Goal: Transaction & Acquisition: Book appointment/travel/reservation

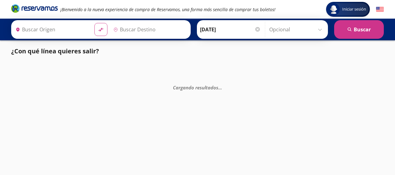
type input "[GEOGRAPHIC_DATA], [GEOGRAPHIC_DATA]"
type input "[DATE][GEOGRAPHIC_DATA][PERSON_NAME], [GEOGRAPHIC_DATA]"
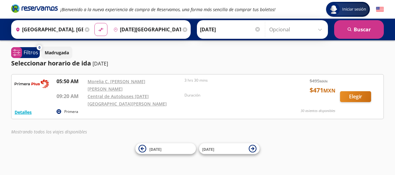
click at [67, 109] on p "Primera" at bounding box center [71, 112] width 14 height 6
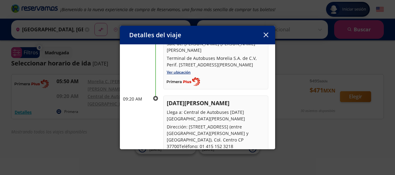
scroll to position [62, 0]
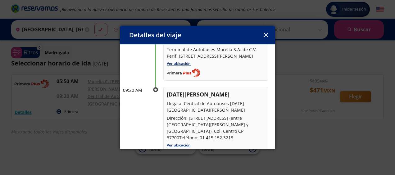
click at [265, 33] on icon "button" at bounding box center [266, 35] width 5 height 5
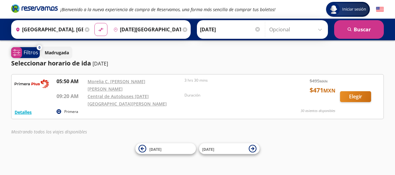
click at [31, 53] on p "Filtros" at bounding box center [31, 52] width 15 height 7
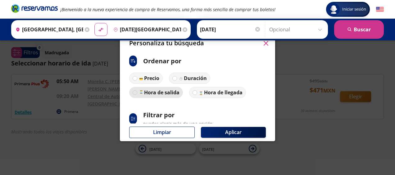
click at [137, 93] on div at bounding box center [135, 92] width 5 height 5
click at [137, 93] on input "Hora de salida" at bounding box center [135, 93] width 4 height 4
radio input "true"
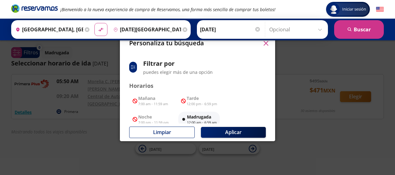
scroll to position [83, 0]
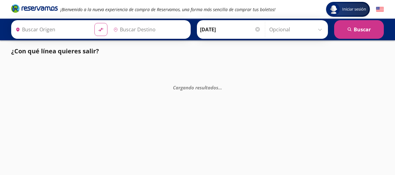
type input "[GEOGRAPHIC_DATA], [GEOGRAPHIC_DATA]"
type input "[DATE][GEOGRAPHIC_DATA][PERSON_NAME], [GEOGRAPHIC_DATA]"
